Goal: Participate in discussion: Engage in conversation with other users on a specific topic

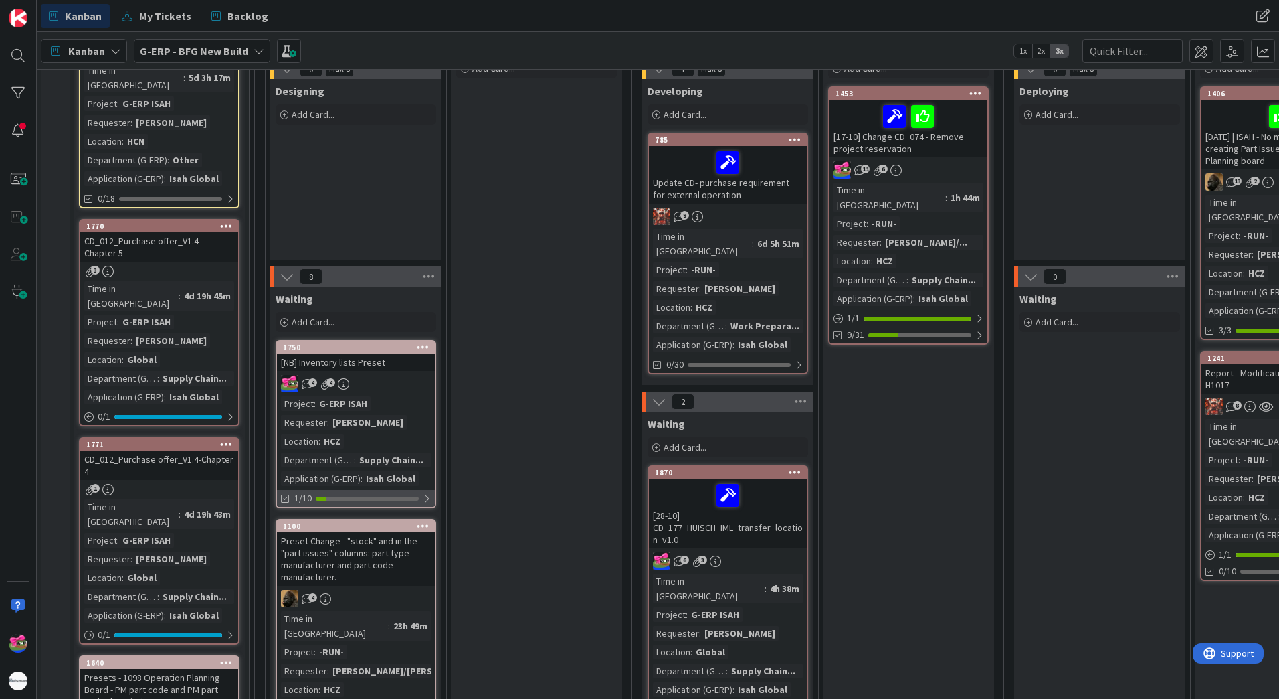
scroll to position [385, 0]
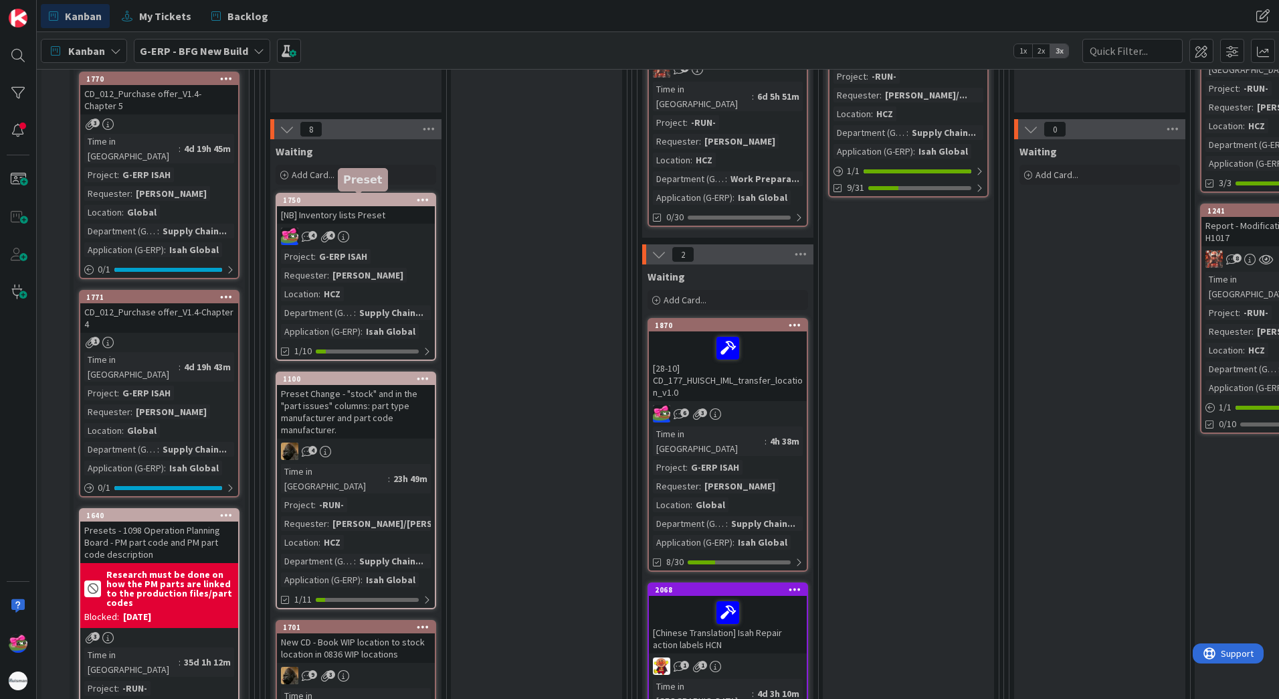
click at [349, 199] on div "1750" at bounding box center [359, 199] width 152 height 9
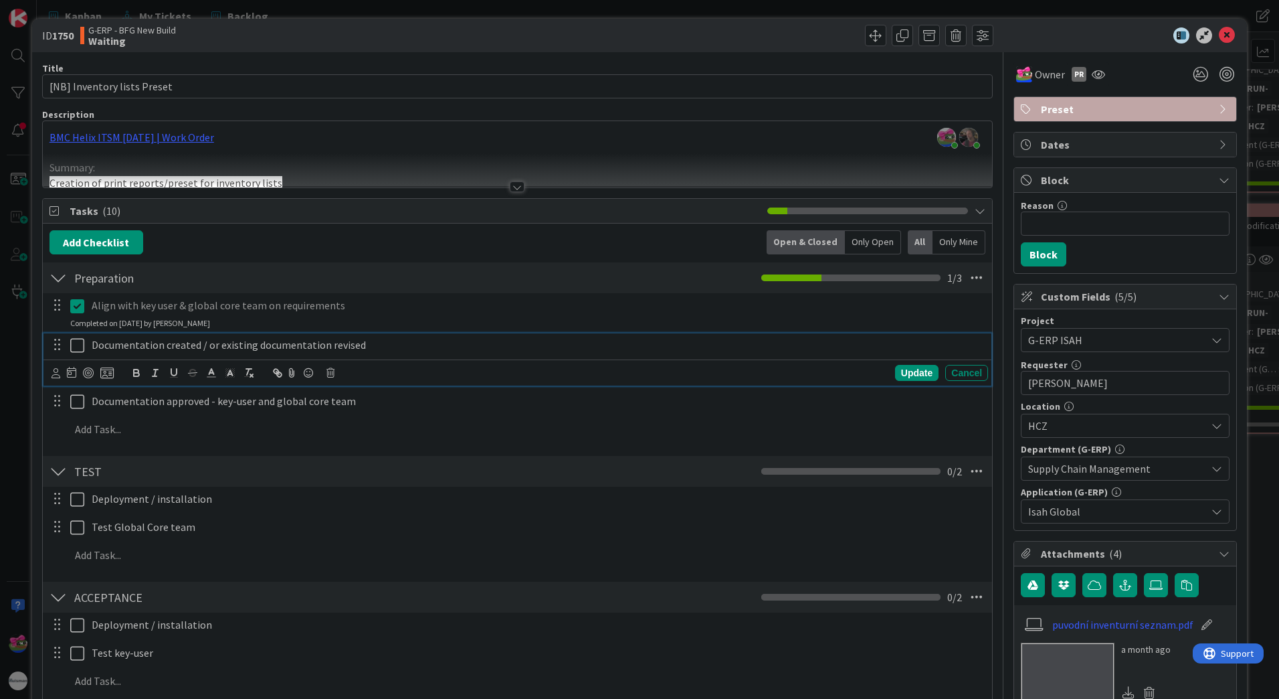
click at [79, 344] on icon at bounding box center [77, 345] width 14 height 16
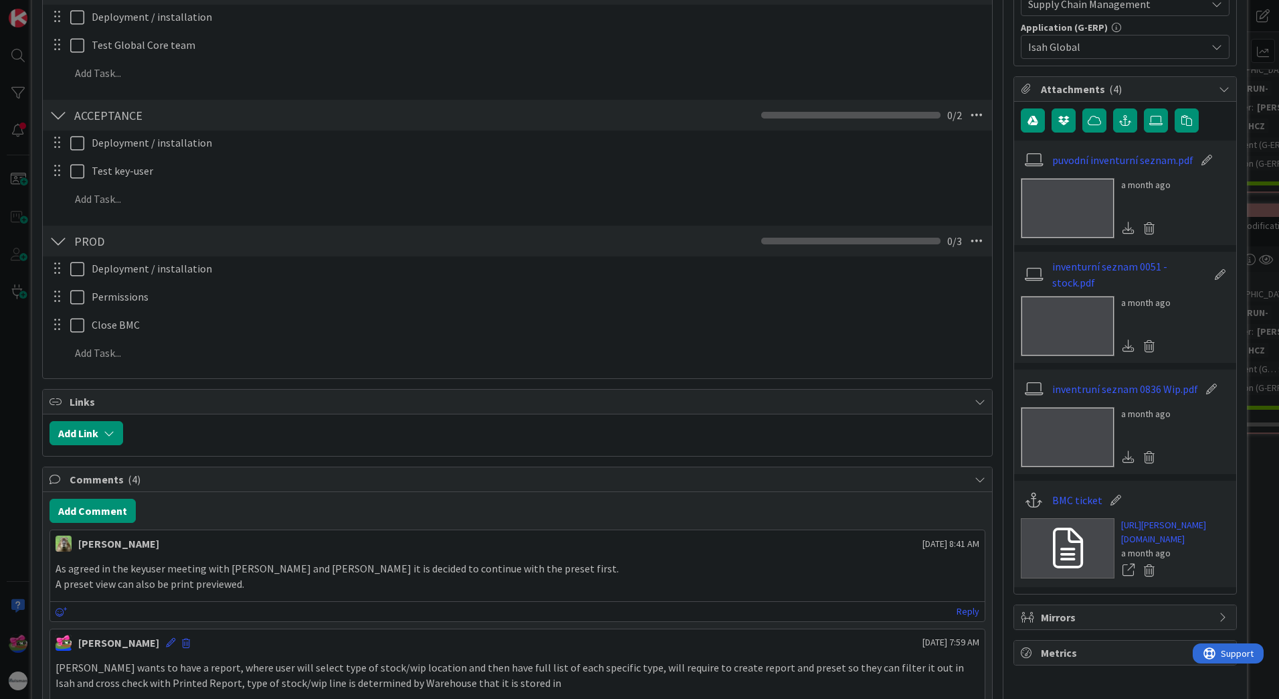
scroll to position [468, 0]
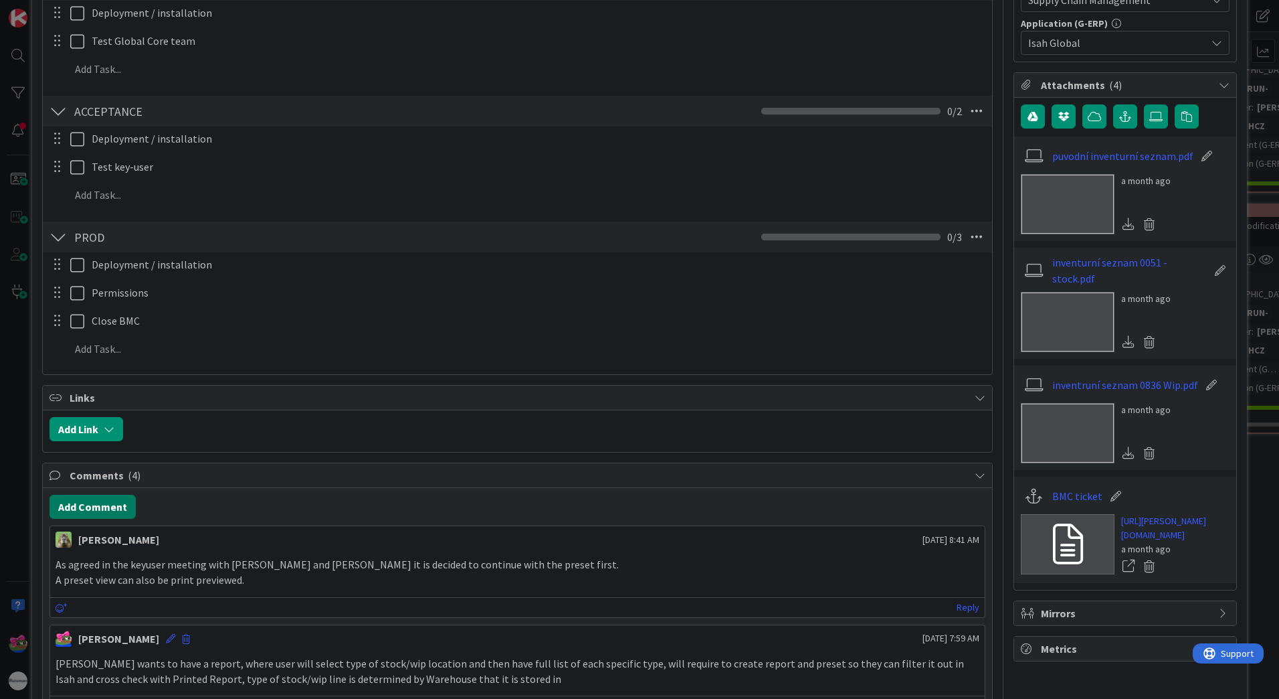
click at [120, 498] on button "Add Comment" at bounding box center [93, 506] width 86 height 24
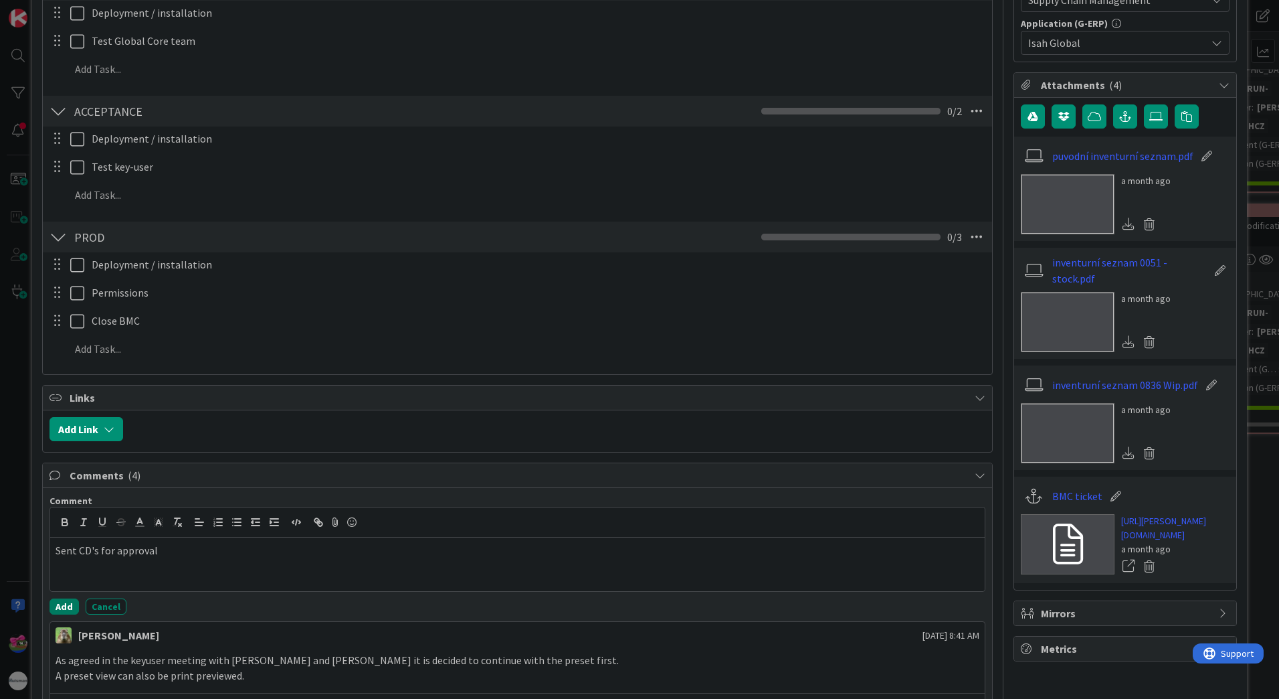
click at [64, 605] on button "Add" at bounding box center [64, 606] width 29 height 16
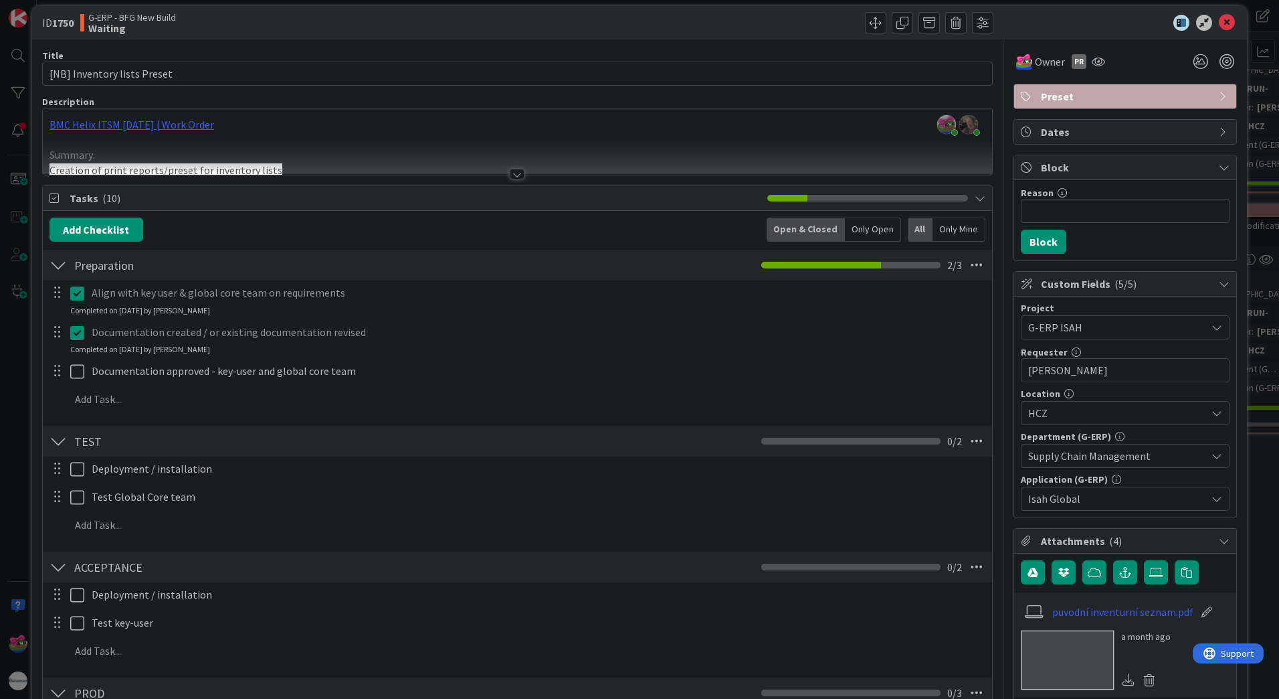
scroll to position [0, 0]
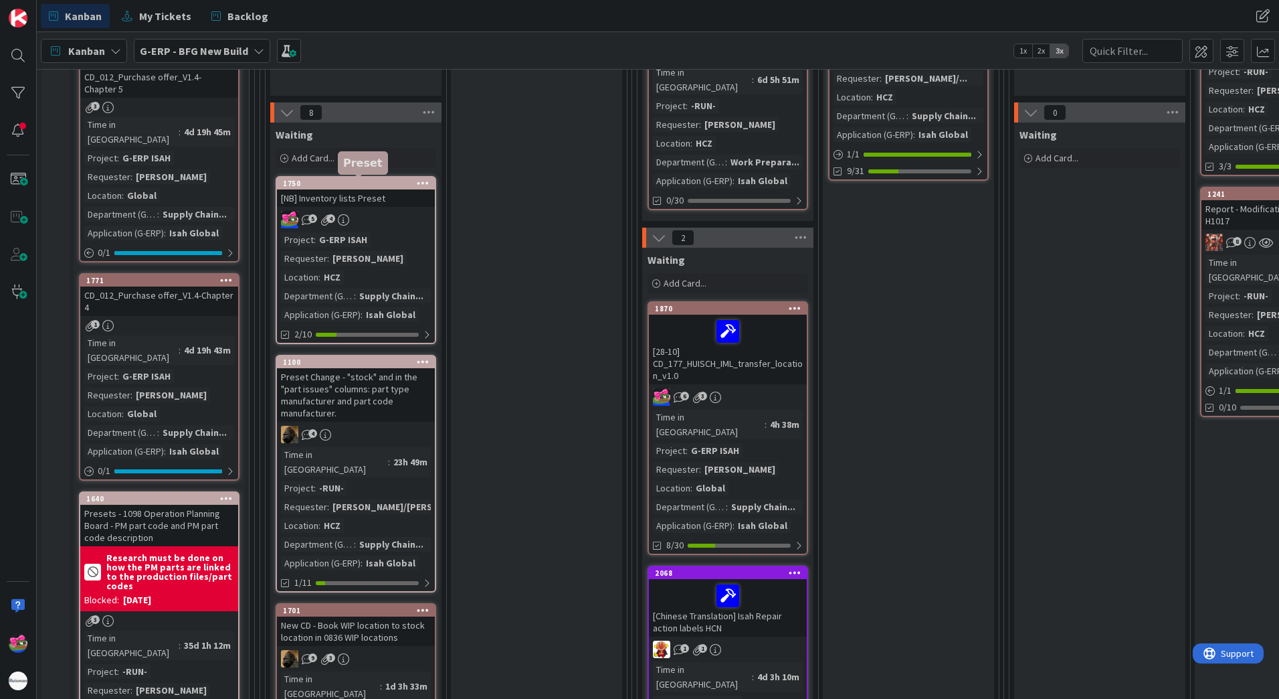
click at [397, 183] on div "1750" at bounding box center [359, 183] width 152 height 9
